Goal: Check status: Check status

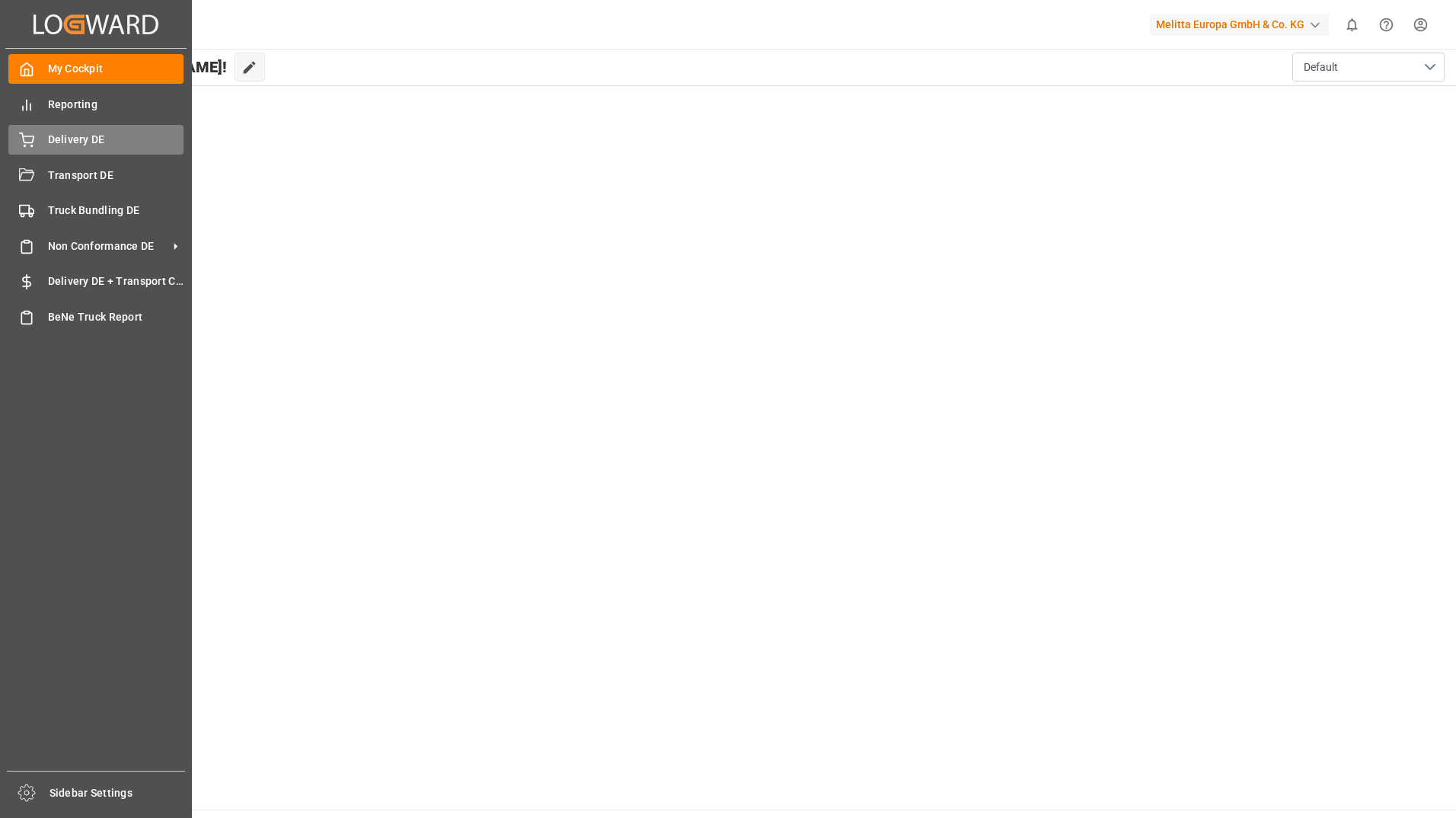
click at [55, 137] on span "Delivery DE" at bounding box center [116, 139] width 137 height 16
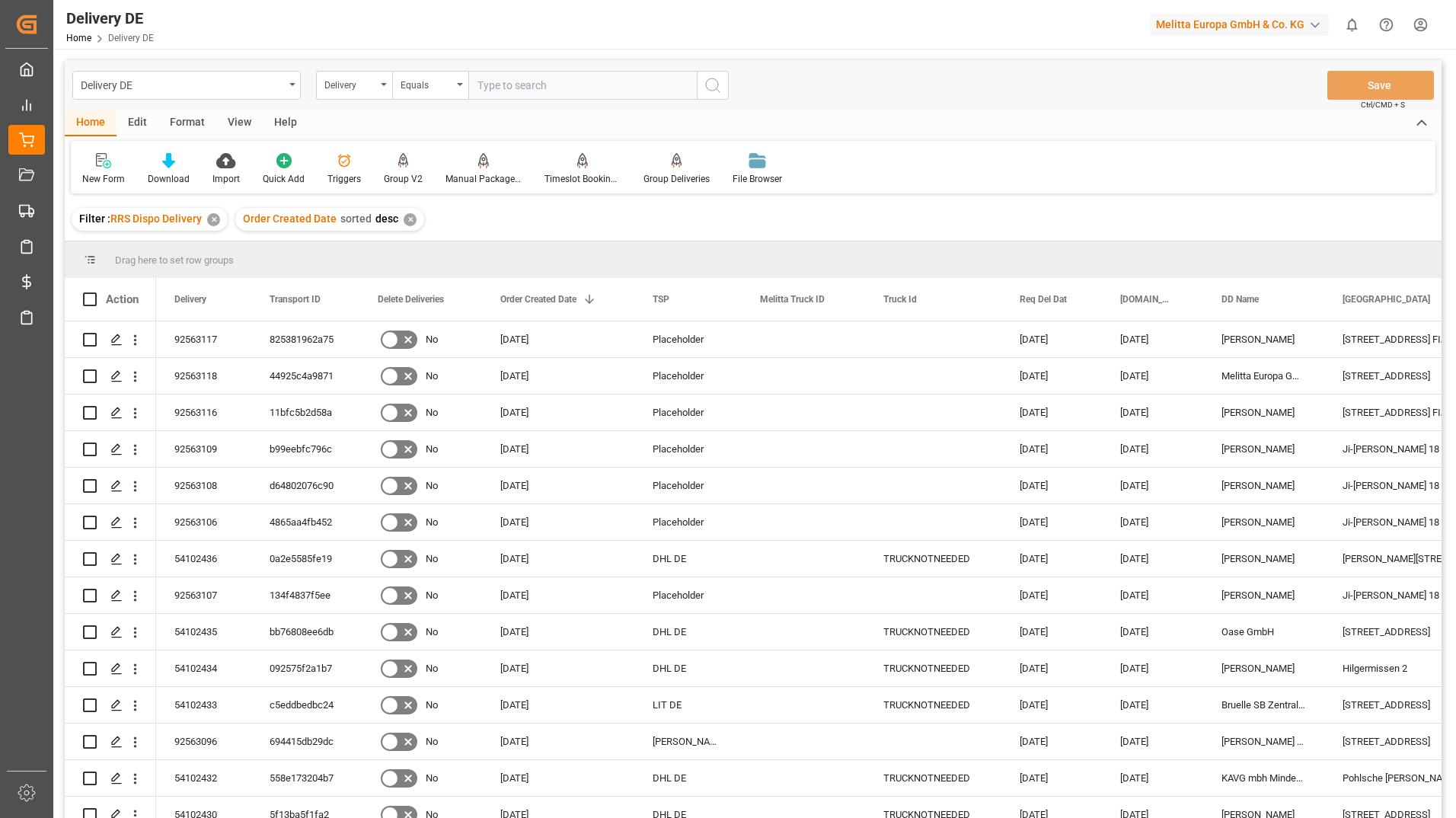
click at [1239, 202] on div "Filter : RRS Dispo Delivery ✕ Order Created Date sorted desc ✕" at bounding box center [753, 219] width 1377 height 43
